Goal: Task Accomplishment & Management: Complete application form

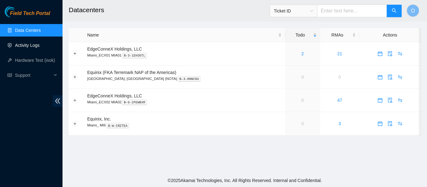
click at [27, 45] on link "Activity Logs" at bounding box center [27, 45] width 25 height 5
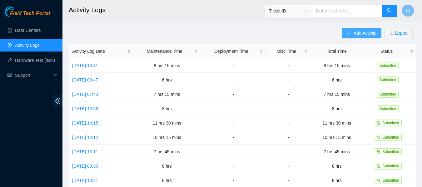
click at [368, 30] on span "Add Activity" at bounding box center [365, 33] width 22 height 7
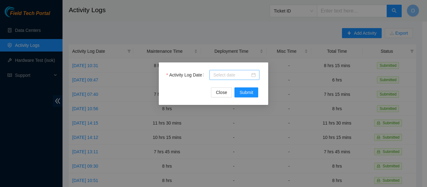
click at [253, 75] on div at bounding box center [234, 75] width 42 height 7
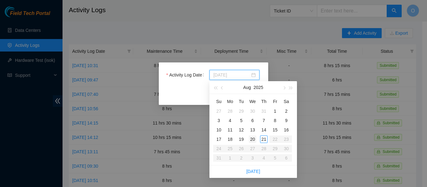
type input "[DATE]"
click at [252, 140] on div "20" at bounding box center [252, 139] width 7 height 7
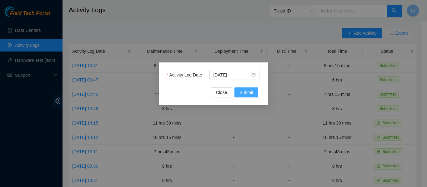
click at [247, 93] on span "Submit" at bounding box center [246, 92] width 14 height 7
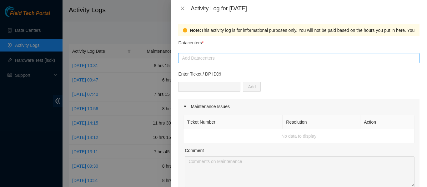
click at [232, 60] on div at bounding box center [299, 57] width 238 height 7
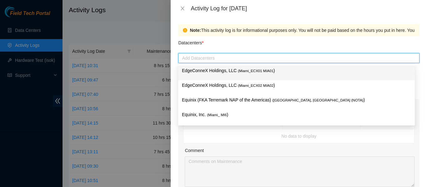
click at [232, 68] on p "EdgeConneX Holdings, LLC ( Miami_ECX01 MIA01 )" at bounding box center [296, 70] width 229 height 7
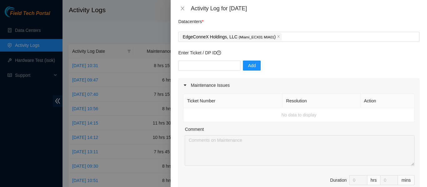
scroll to position [21, 0]
click at [222, 114] on td "No data to display" at bounding box center [298, 115] width 231 height 14
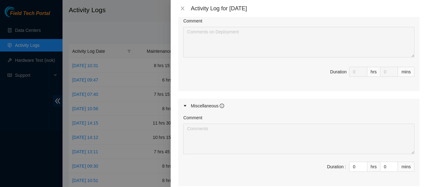
scroll to position [326, 0]
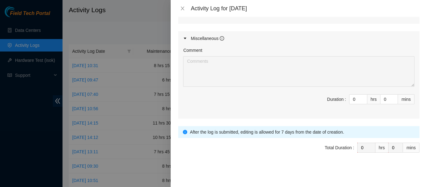
click at [185, 39] on icon "caret-right" at bounding box center [185, 39] width 4 height 4
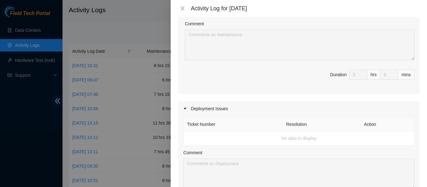
scroll to position [253, 0]
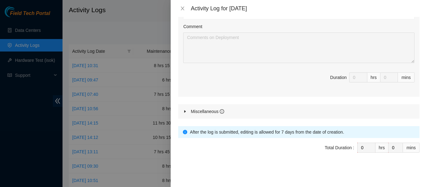
click at [186, 112] on icon "caret-right" at bounding box center [185, 112] width 4 height 4
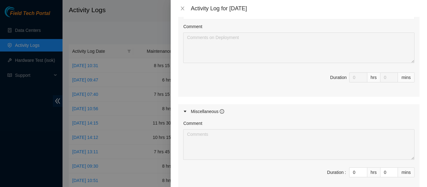
scroll to position [326, 0]
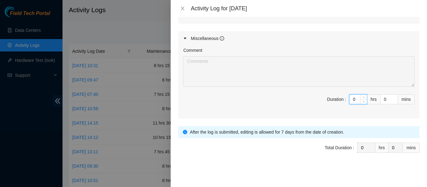
drag, startPoint x: 351, startPoint y: 100, endPoint x: 343, endPoint y: 100, distance: 8.4
click at [343, 100] on span "Duration : 0 hrs 0 mins" at bounding box center [298, 102] width 231 height 17
type input "9"
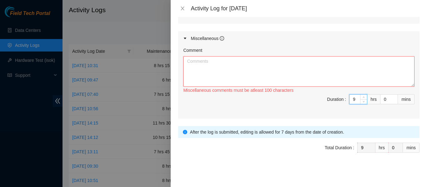
type input "9"
click at [251, 68] on textarea "Comment" at bounding box center [298, 71] width 231 height 31
click at [202, 71] on textarea "stsrted started the day at ecx1" at bounding box center [298, 71] width 231 height 31
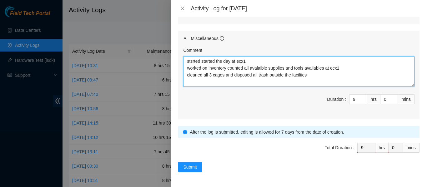
type textarea "stsrted started the day at ecx1 worked on inventory counted all avalaible suppl…"
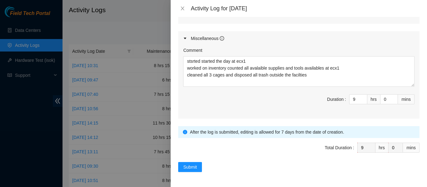
click at [229, 104] on span "Duration : 9 hrs 0 mins" at bounding box center [298, 102] width 231 height 17
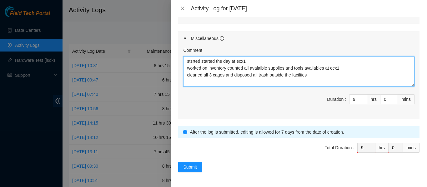
click at [307, 78] on textarea "stsrted started the day at ecx1 worked on inventory counted all avalaible suppl…" at bounding box center [298, 71] width 231 height 31
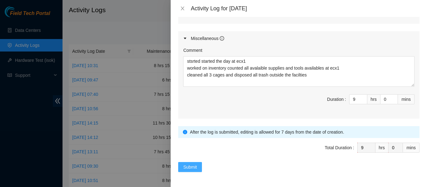
click at [199, 167] on button "Submit" at bounding box center [190, 167] width 24 height 10
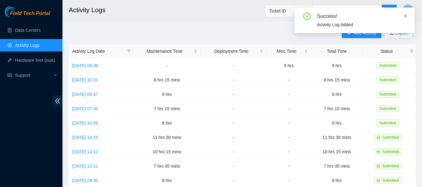
click at [406, 16] on icon "close" at bounding box center [405, 16] width 4 height 4
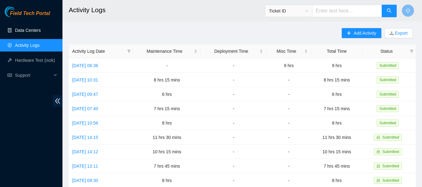
click at [30, 30] on link "Data Centers" at bounding box center [28, 30] width 26 height 5
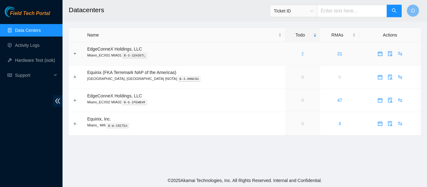
click at [301, 55] on link "2" at bounding box center [302, 53] width 2 height 5
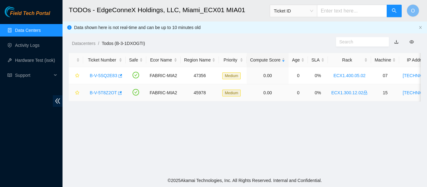
click at [109, 93] on link "B-V-5T8Z2OT" at bounding box center [103, 92] width 27 height 5
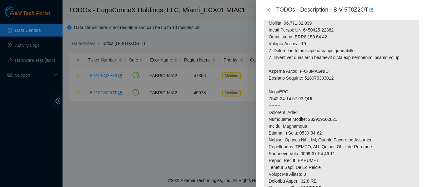
scroll to position [94, 0]
